Goal: Transaction & Acquisition: Purchase product/service

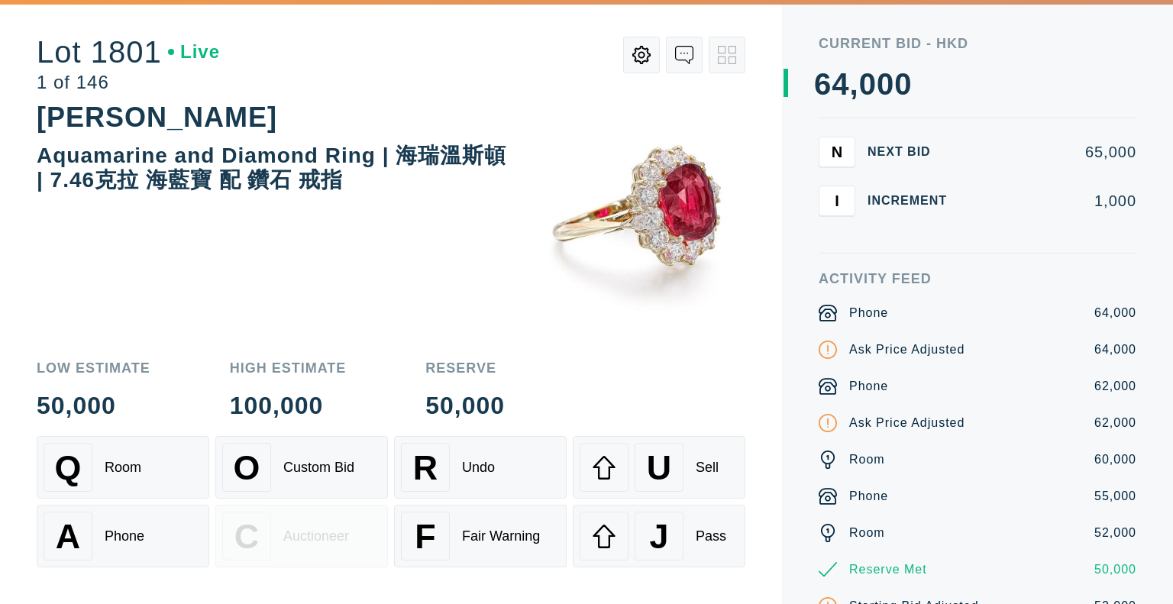
click at [947, 236] on div "N Next Bid 65,000 I Increment 1,000" at bounding box center [978, 195] width 318 height 117
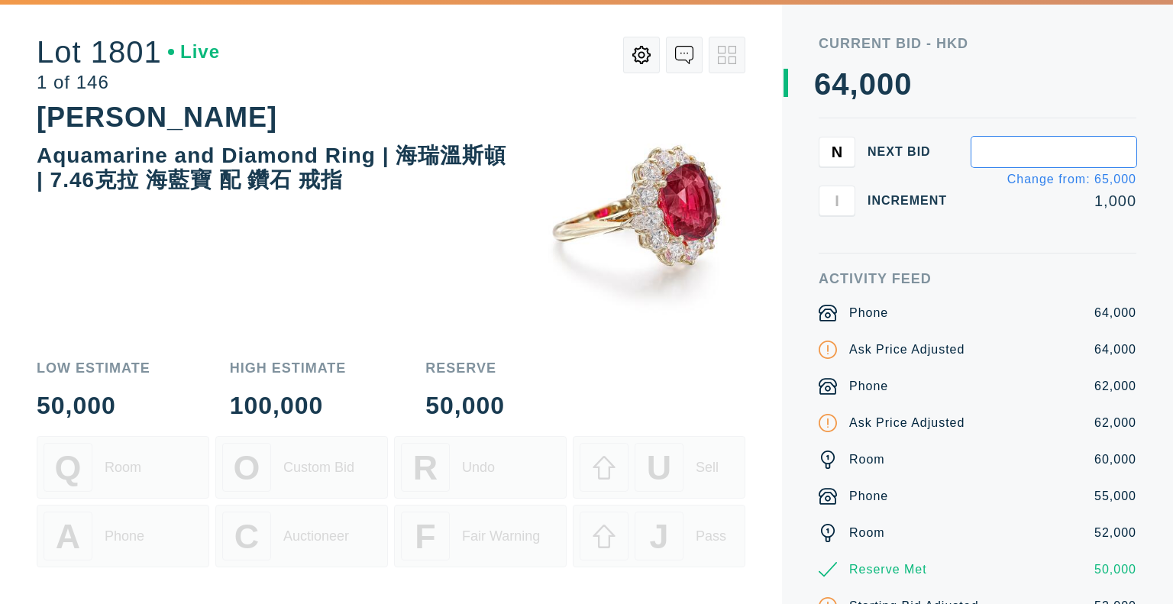
click at [1052, 229] on div "N Next Bid Change from: 65,000 I Increment 1,000" at bounding box center [978, 195] width 318 height 117
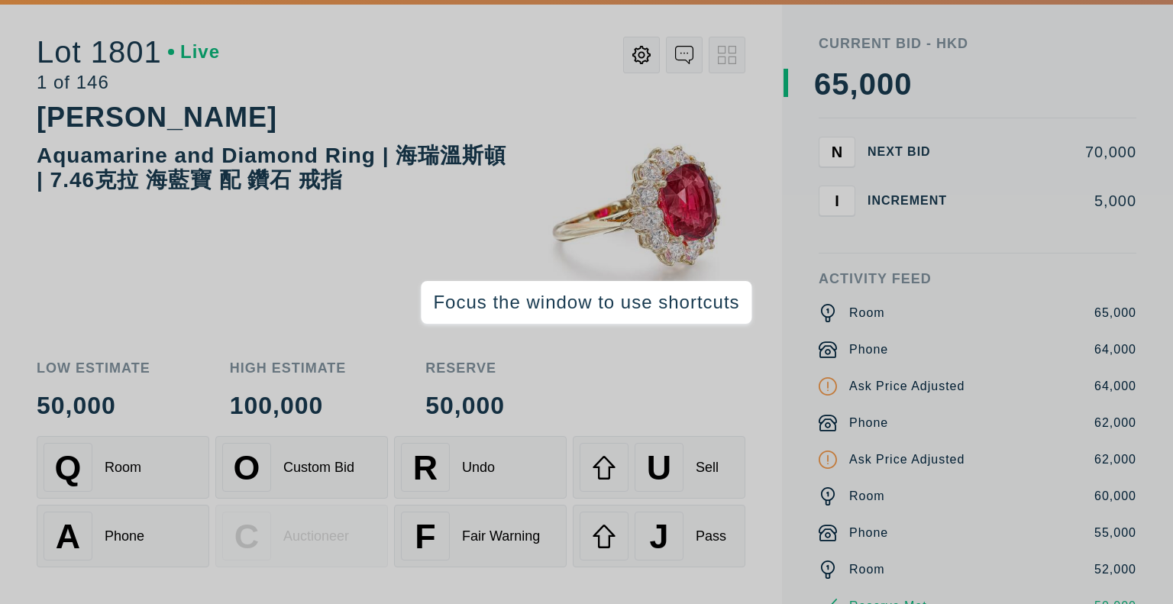
click at [981, 273] on div "Activity Feed" at bounding box center [978, 279] width 318 height 14
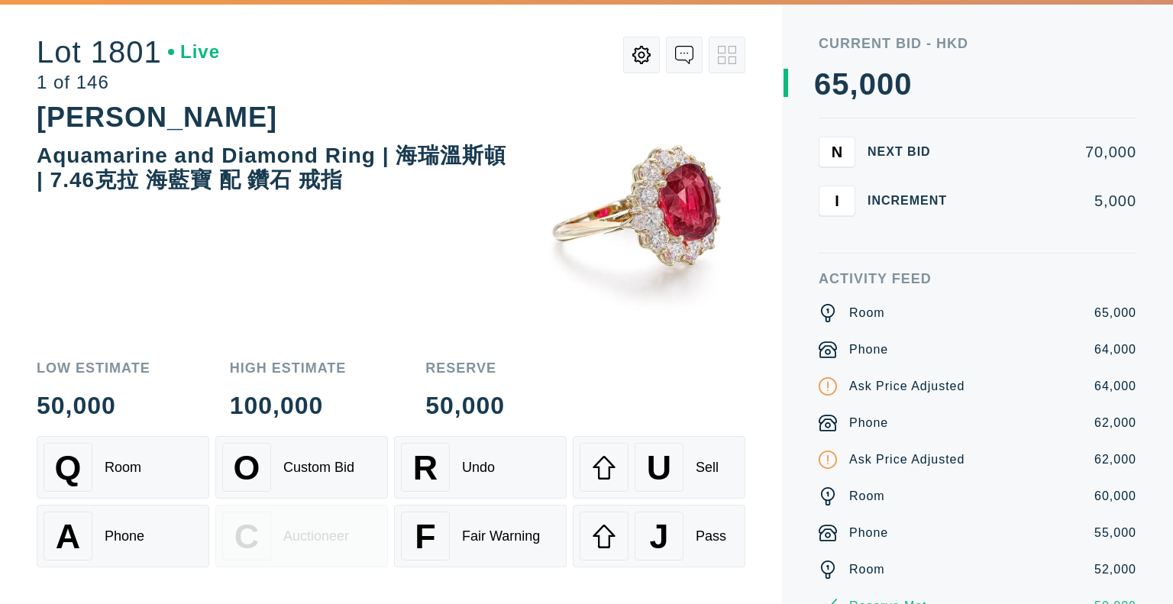
click at [1061, 99] on div "0 1 2 3 4 5 6 7 8 9 0 1 2 3 4 5 6 7 8 9 , 0 1 2 3 4 5 6 7 8 9 0 1 2 3 4 5 6 7 8…" at bounding box center [960, 84] width 353 height 31
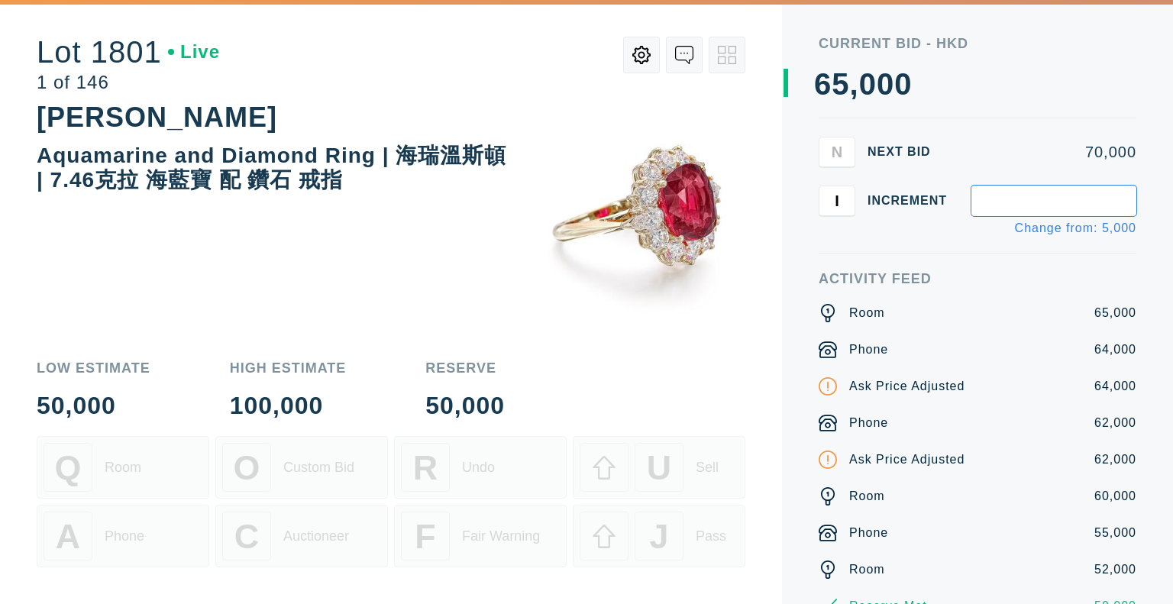
click at [999, 99] on div "0 1 2 3 4 5 6 7 8 9 0 1 2 3 4 5 6 7 8 9 , 0 1 2 3 4 5 6 7 8 9 0 1 2 3 4 5 6 7 8…" at bounding box center [960, 84] width 353 height 31
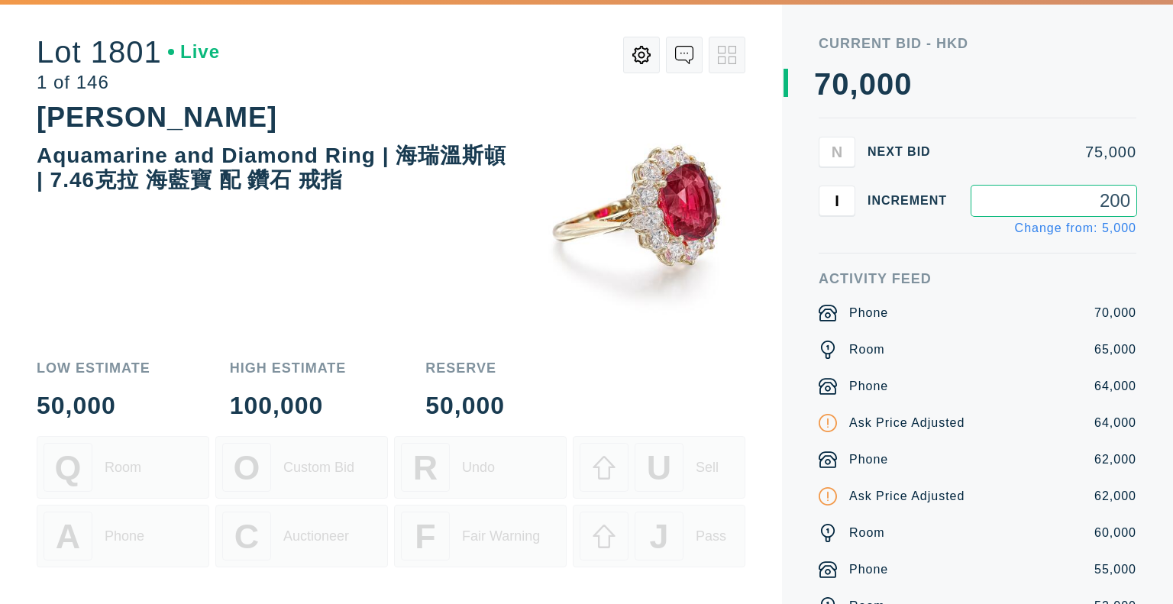
type input "2,000"
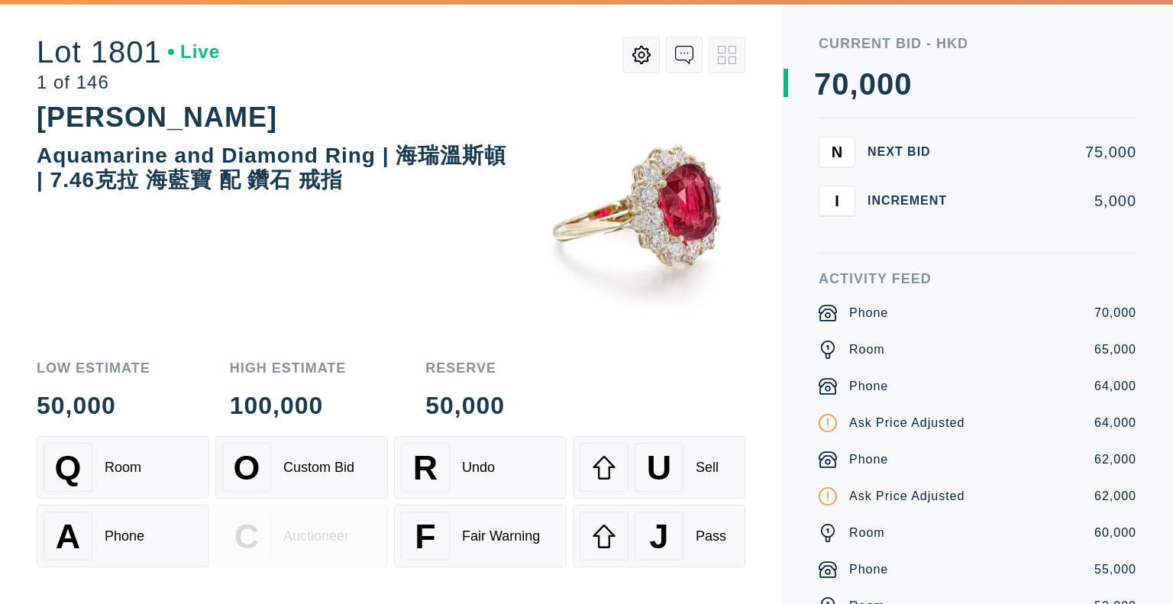
click at [900, 204] on div "Increment" at bounding box center [914, 201] width 92 height 12
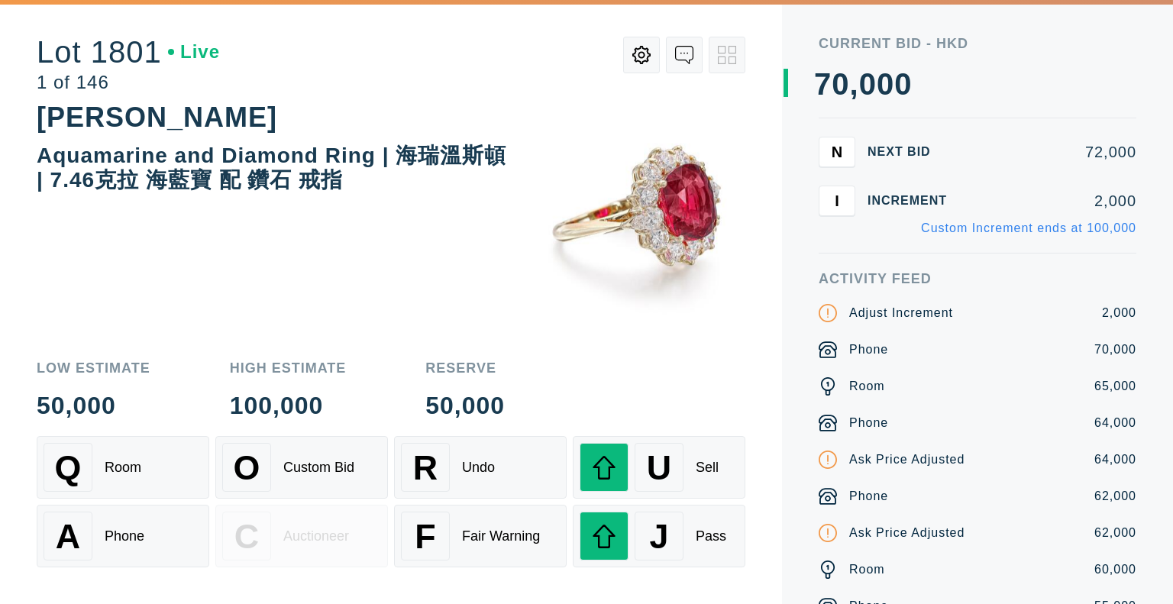
click at [851, 242] on div "N Next Bid 72,000 I Increment 2,000 Custom Increment ends at 100,000" at bounding box center [978, 195] width 318 height 117
click at [596, 381] on div "Low Estimate 50,000 High Estimate 100,000 Reserve 50,000" at bounding box center [391, 389] width 709 height 57
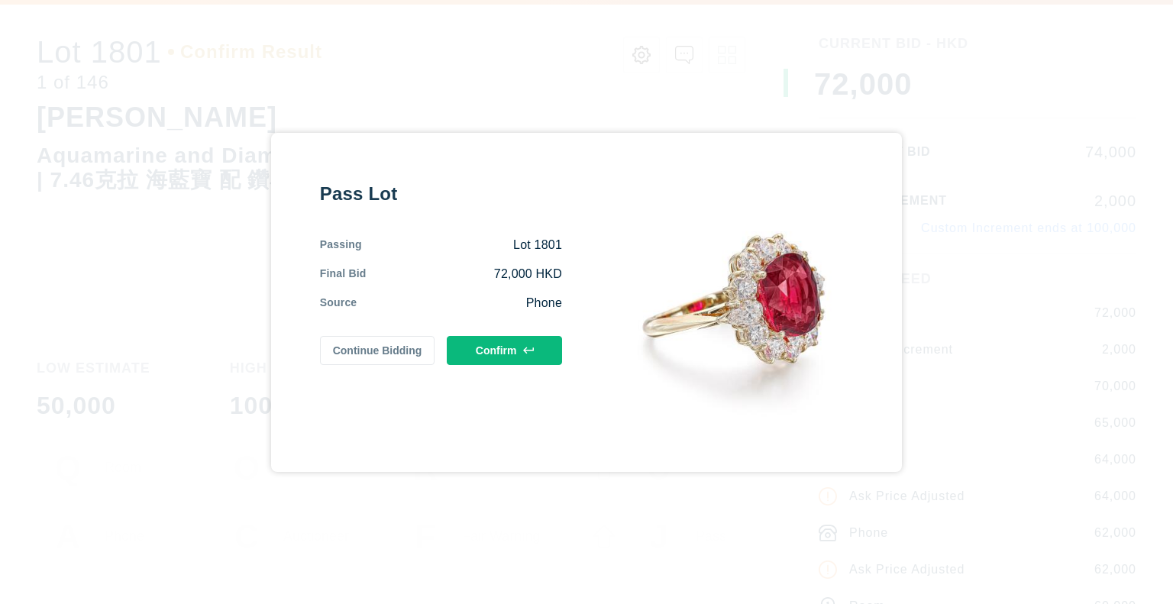
click at [390, 360] on button "Continue Bidding" at bounding box center [377, 350] width 115 height 29
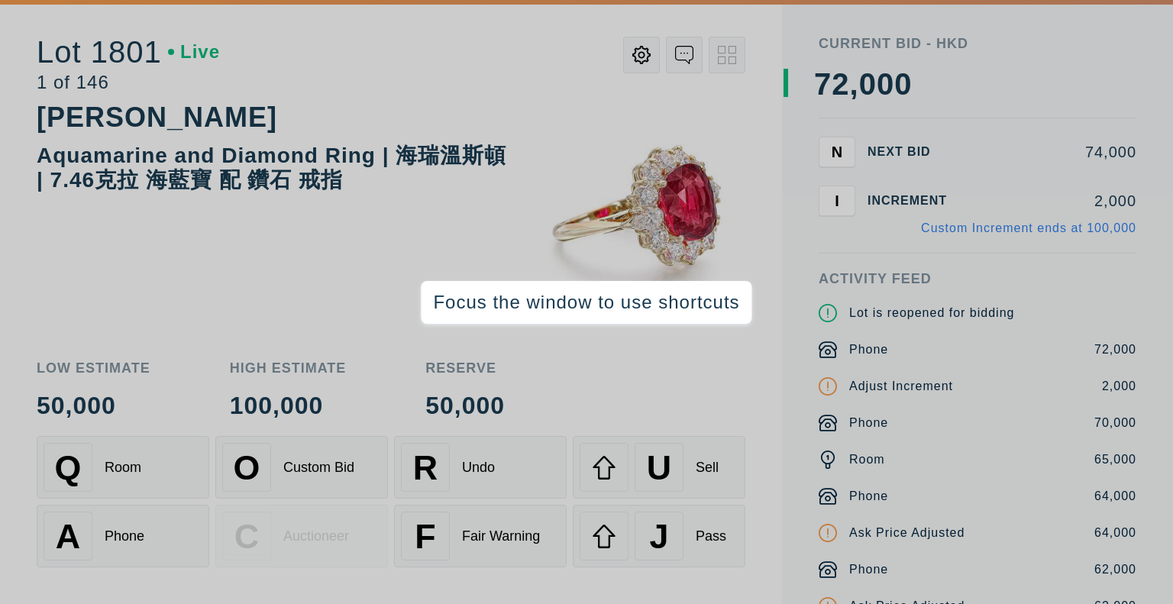
click at [816, 215] on div "Current Bid - HKD 0 1 2 3 4 5 6 7 8 9 0 1 2 3 4 5 6 7 8 9 , 0 1 2 3 4 5 6 7 8 9…" at bounding box center [977, 302] width 391 height 604
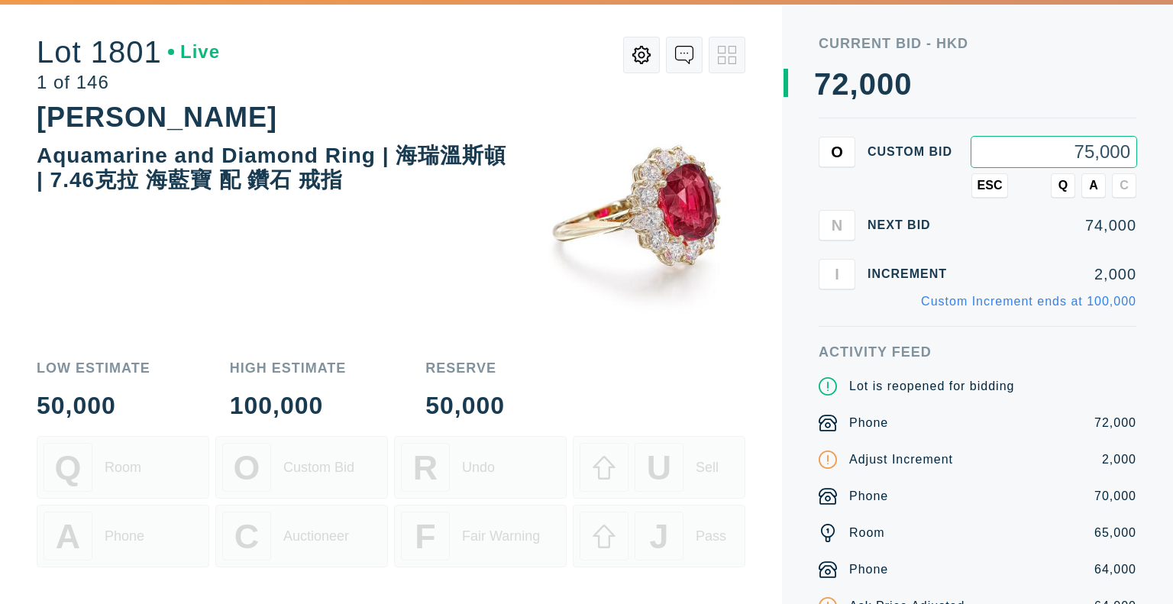
type input "75,000"
